Goal: Navigation & Orientation: Find specific page/section

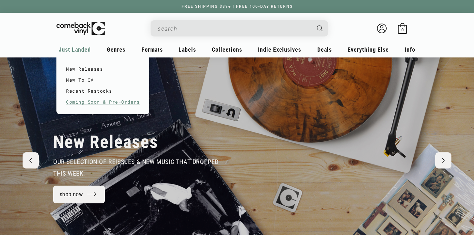
click at [77, 104] on link "Coming Soon & Pre-Orders" at bounding box center [103, 101] width 74 height 11
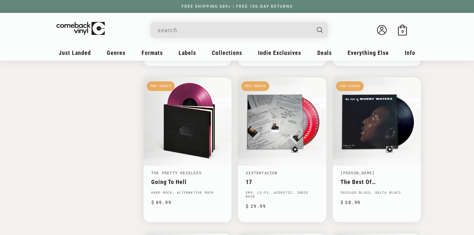
scroll to position [814, 0]
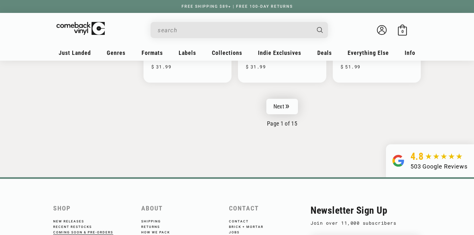
click at [282, 105] on link "Next" at bounding box center [283, 106] width 32 height 15
